Goal: Find specific page/section: Find specific page/section

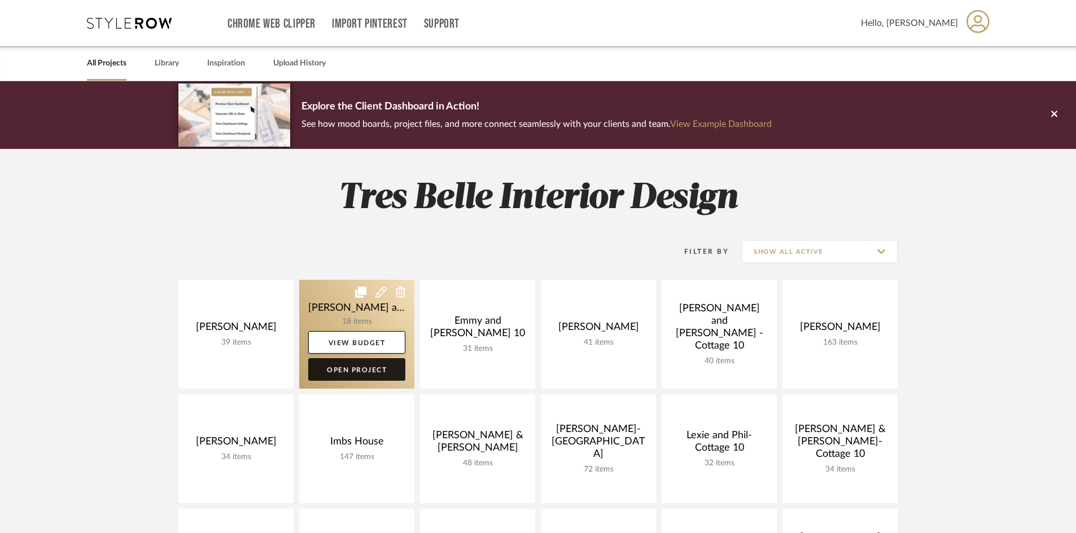
click at [368, 367] on link "Open Project" at bounding box center [356, 369] width 97 height 23
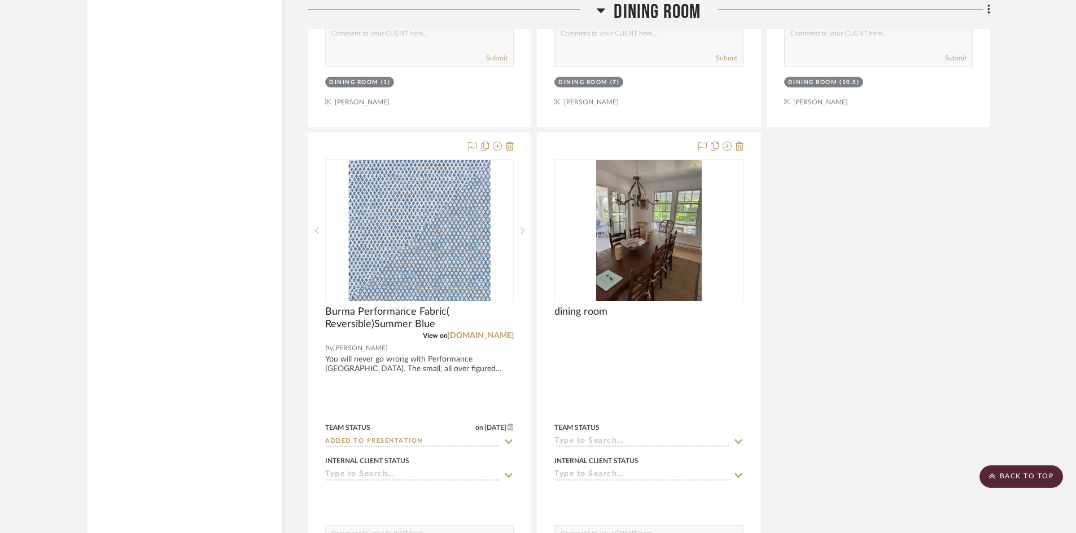
scroll to position [1806, 0]
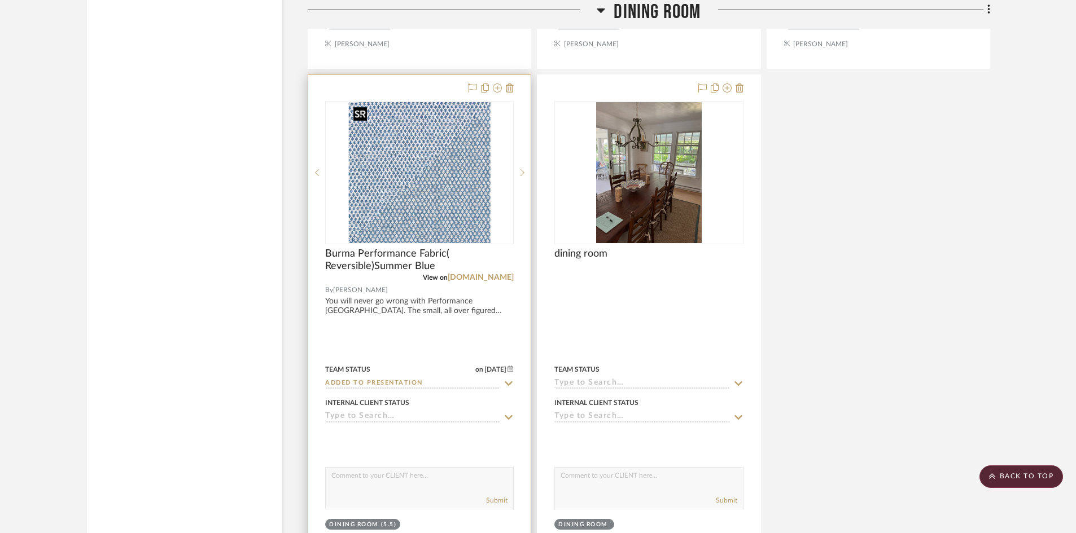
click at [417, 210] on img "0" at bounding box center [420, 172] width 142 height 141
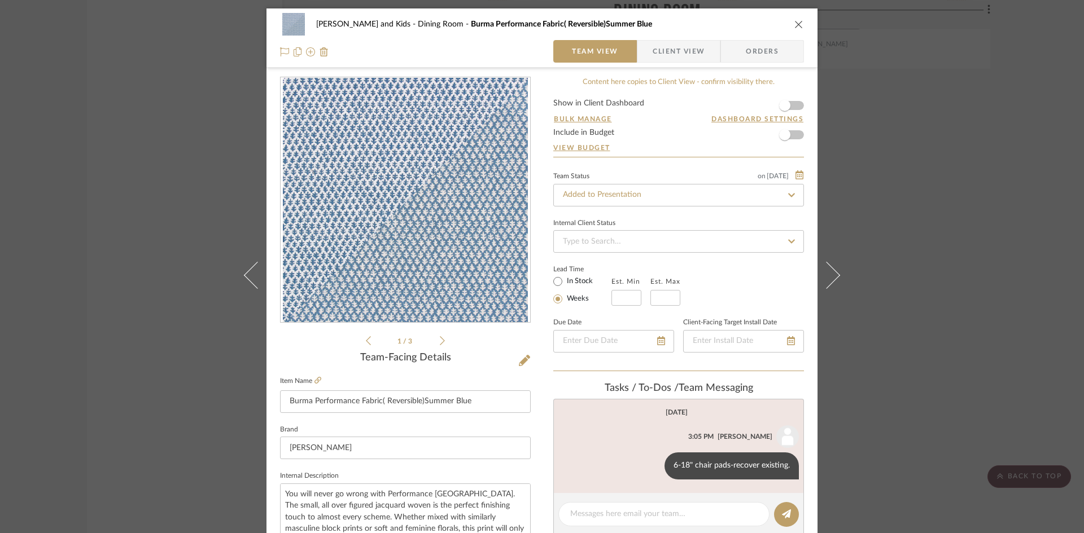
scroll to position [56, 0]
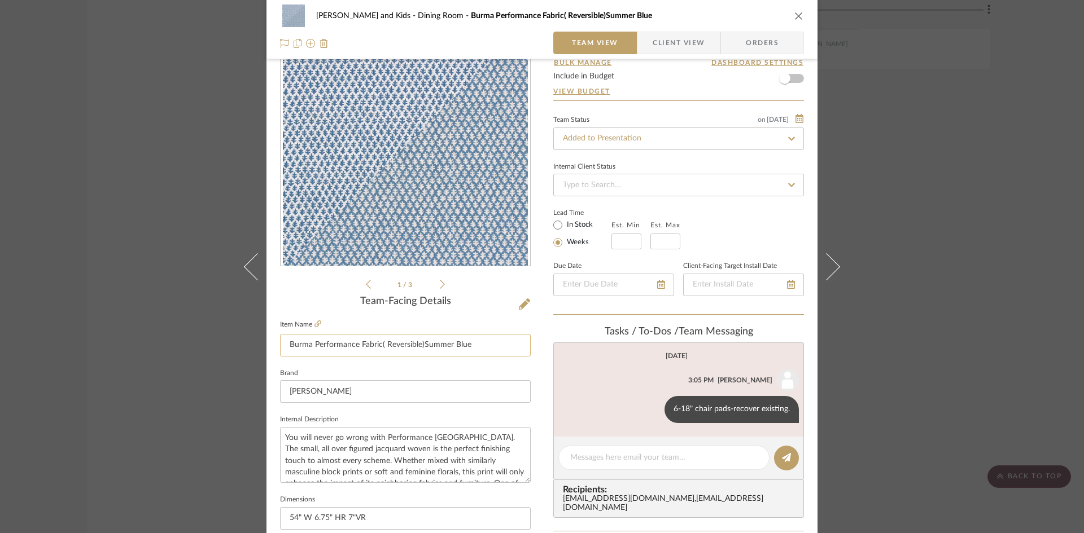
drag, startPoint x: 469, startPoint y: 345, endPoint x: 285, endPoint y: 340, distance: 183.5
click at [285, 340] on input "Burma Performance Fabric( Reversible)Summer Blue" at bounding box center [405, 345] width 251 height 23
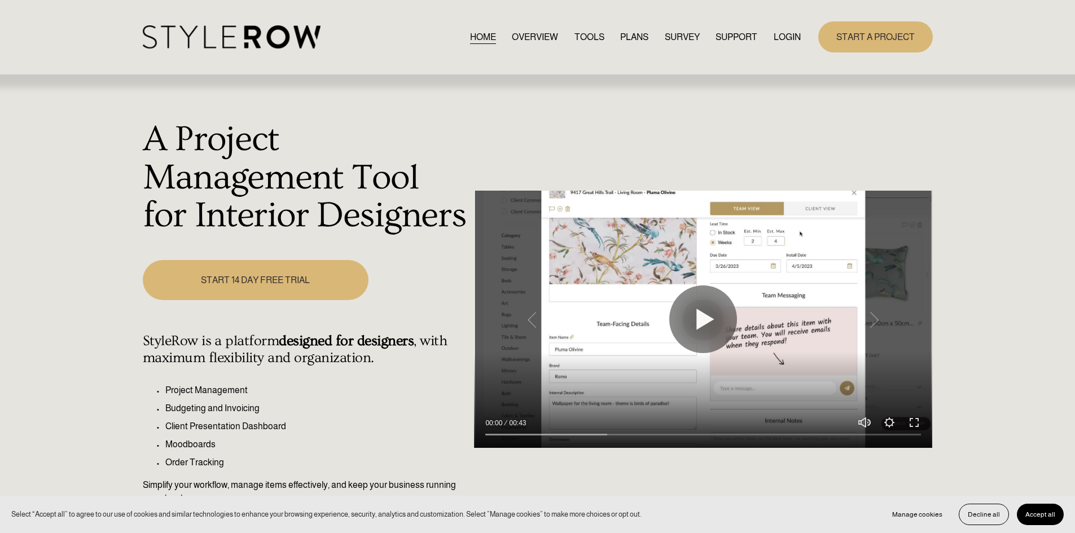
click at [780, 35] on link "LOGIN" at bounding box center [787, 36] width 27 height 15
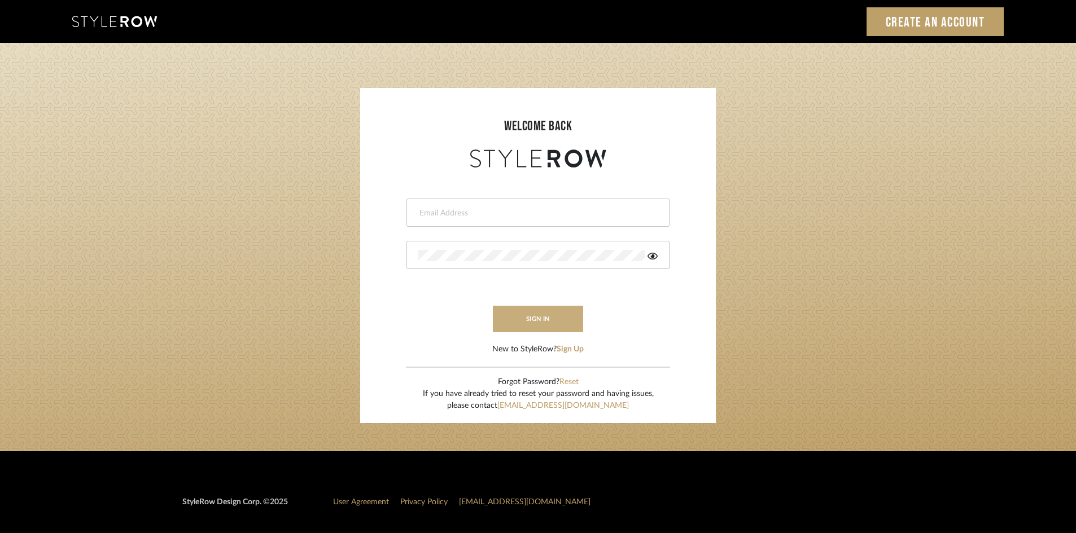
type input "[PERSON_NAME][EMAIL_ADDRESS][DOMAIN_NAME]"
click at [519, 325] on button "sign in" at bounding box center [538, 319] width 90 height 27
